Goal: Information Seeking & Learning: Learn about a topic

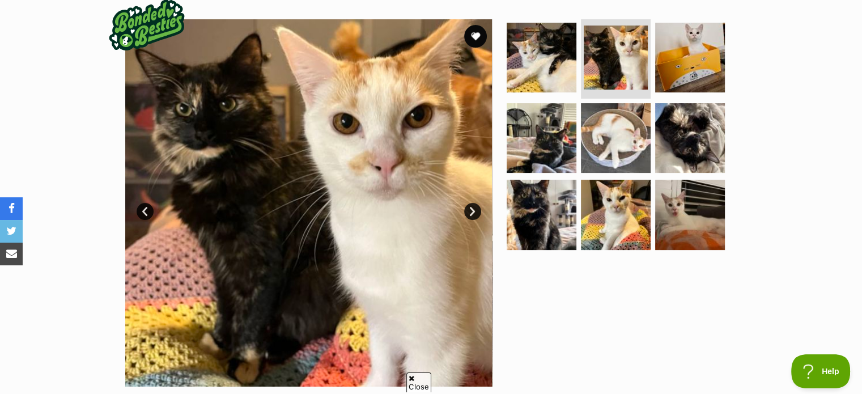
scroll to position [204, 0]
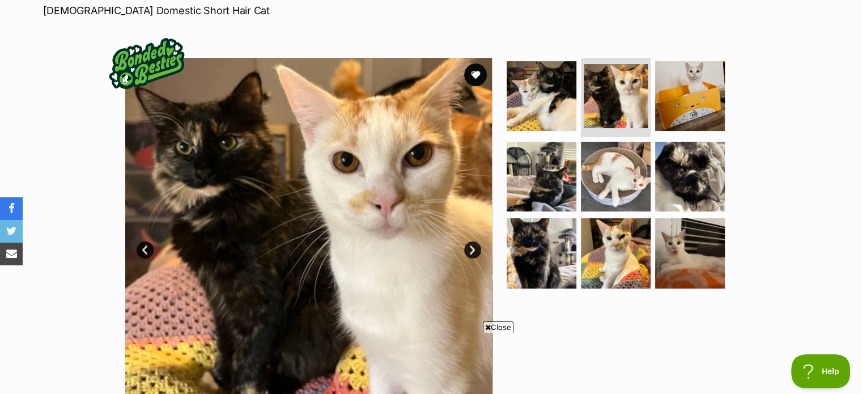
click at [490, 325] on span "Close" at bounding box center [498, 326] width 31 height 11
click at [231, 326] on img at bounding box center [308, 241] width 367 height 367
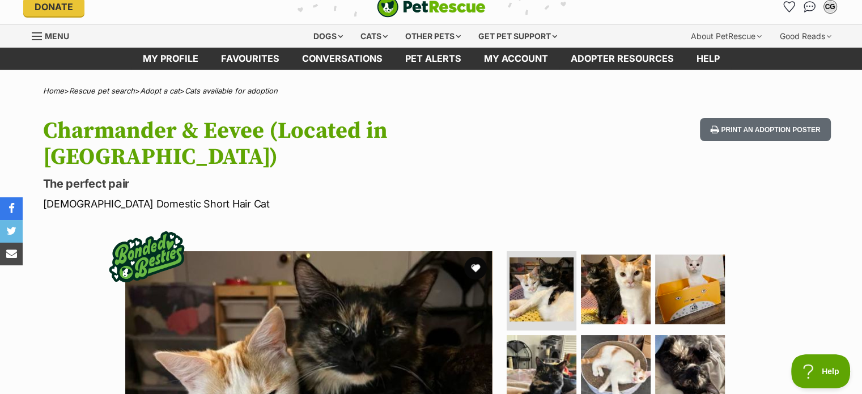
scroll to position [0, 0]
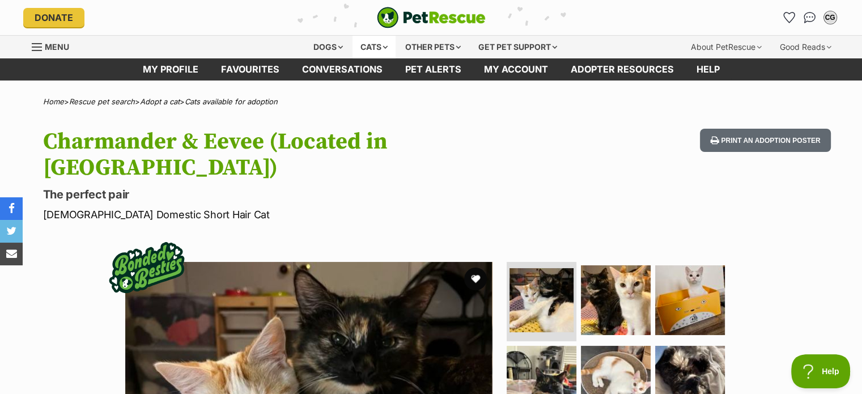
click at [368, 57] on div "Cats" at bounding box center [373, 47] width 43 height 23
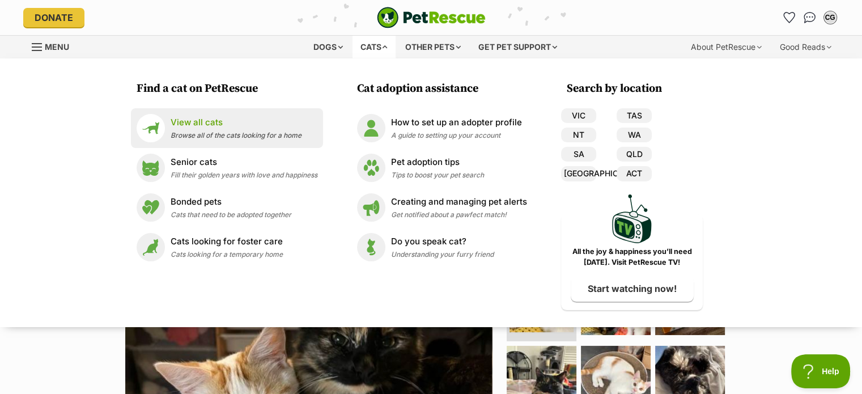
click at [203, 130] on div "View all cats Browse all of the cats looking for a home" at bounding box center [236, 128] width 131 height 24
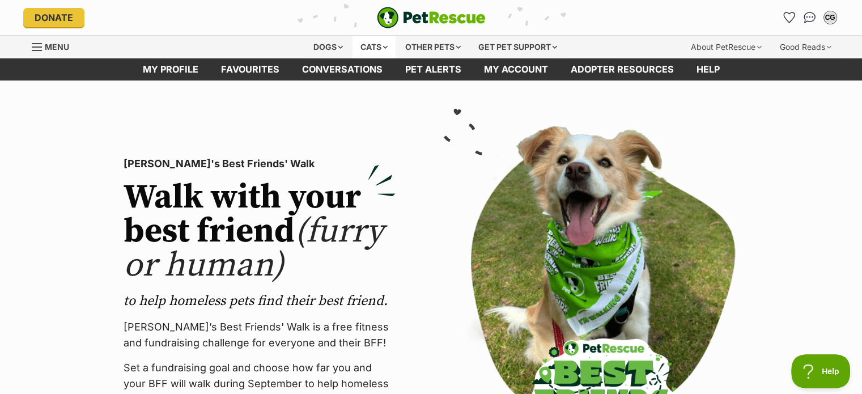
click at [373, 49] on div "Cats" at bounding box center [373, 47] width 43 height 23
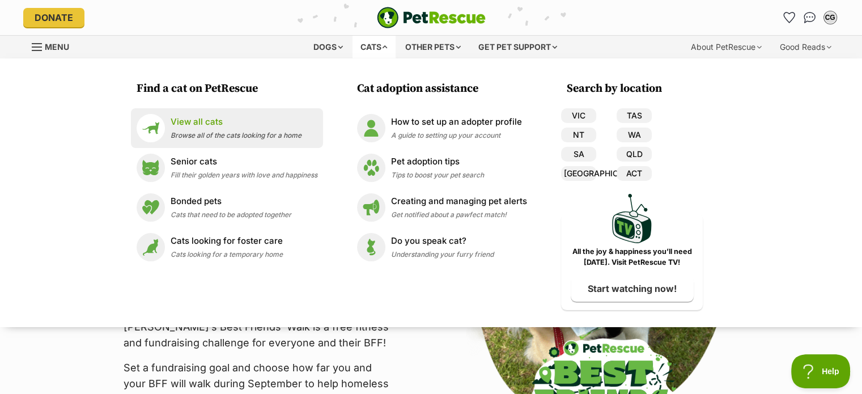
click at [214, 142] on li "View all cats Browse all of the cats looking for a home" at bounding box center [227, 128] width 192 height 40
click at [208, 122] on p "View all cats" at bounding box center [236, 122] width 131 height 13
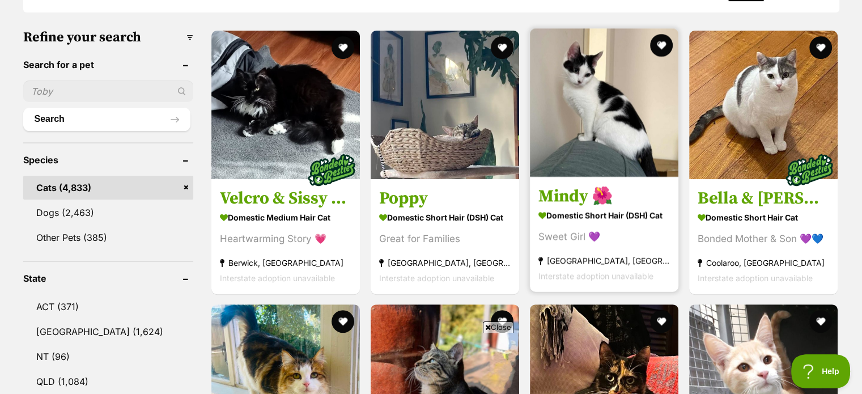
click at [609, 156] on img at bounding box center [604, 102] width 148 height 148
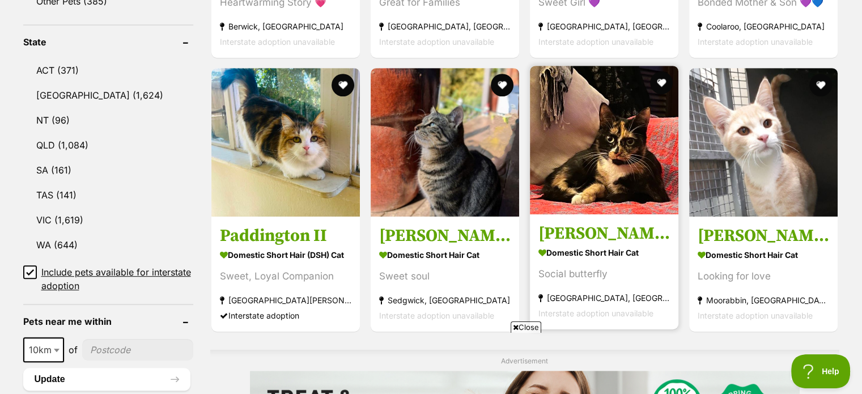
click at [578, 150] on img at bounding box center [604, 140] width 148 height 148
